Goal: Check status: Check status

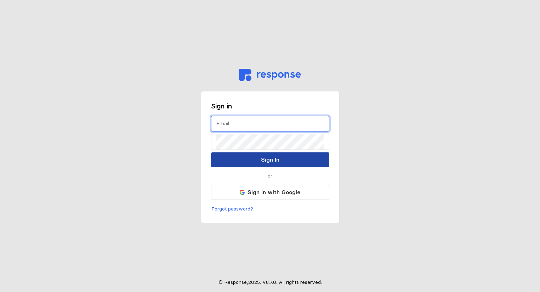
type input "[PERSON_NAME][EMAIL_ADDRESS][PERSON_NAME][DOMAIN_NAME]"
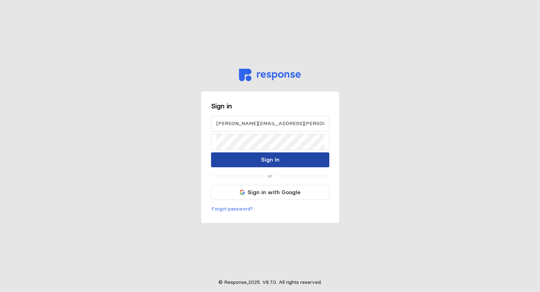
click at [246, 161] on button "Sign In" at bounding box center [270, 159] width 118 height 15
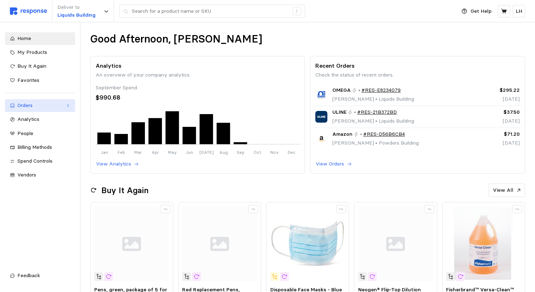
click at [19, 103] on div "Orders" at bounding box center [39, 106] width 45 height 8
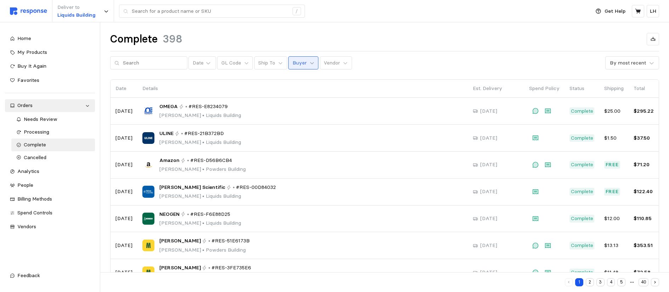
click at [309, 65] on icon at bounding box center [311, 63] width 5 height 5
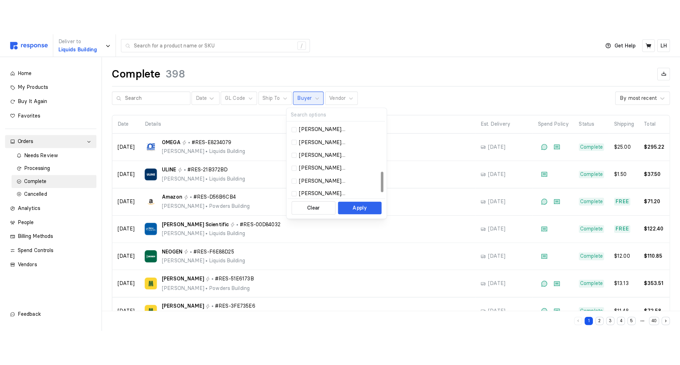
scroll to position [191, 0]
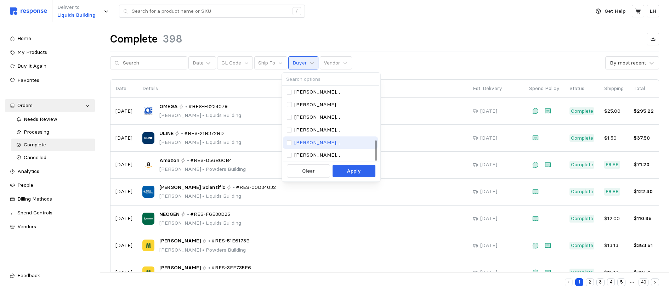
click at [330, 142] on p "[PERSON_NAME][EMAIL_ADDRESS][PERSON_NAME][DOMAIN_NAME]" at bounding box center [334, 143] width 80 height 8
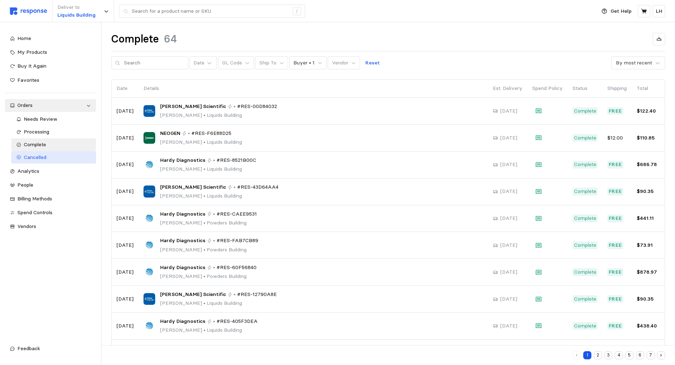
click at [34, 155] on span "Cancelled" at bounding box center [35, 157] width 23 height 6
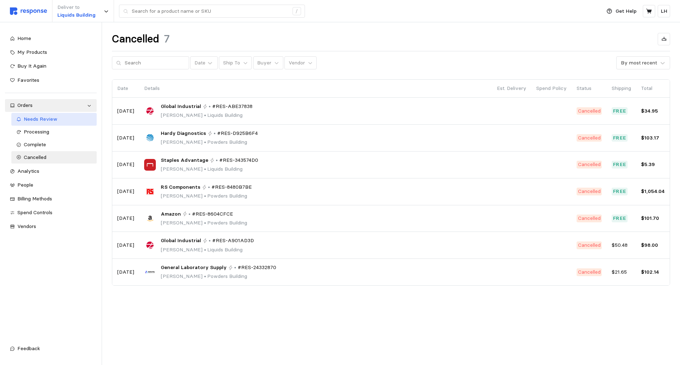
click at [46, 118] on span "Needs Review" at bounding box center [41, 119] width 34 height 6
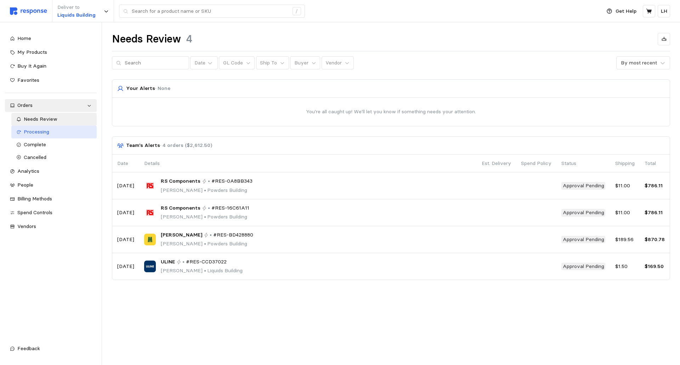
click at [57, 135] on div "Processing" at bounding box center [58, 132] width 68 height 8
